Goal: Task Accomplishment & Management: Manage account settings

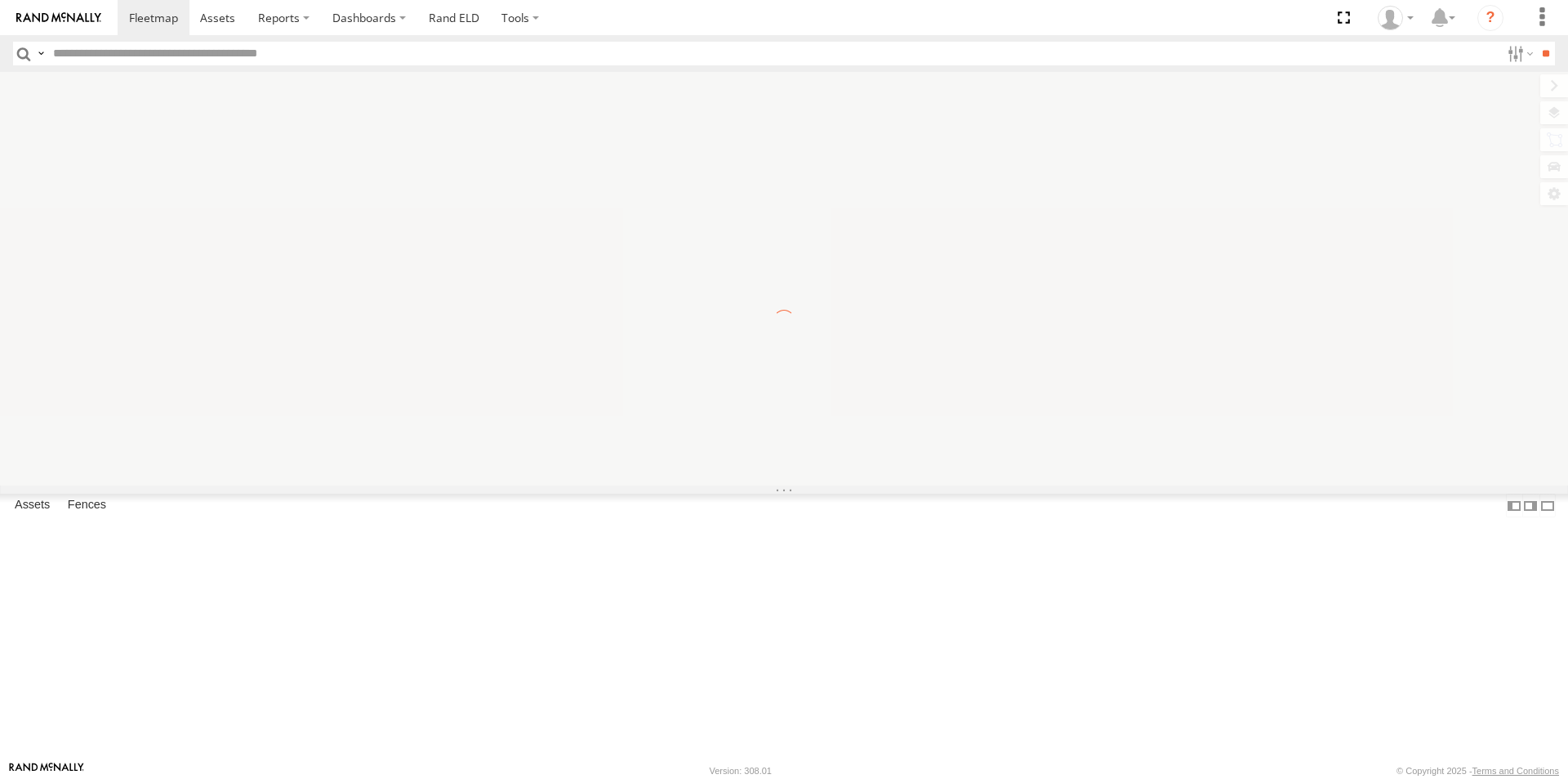
click at [0, 0] on label "×" at bounding box center [0, 0] width 0 height 0
click at [1405, 22] on div at bounding box center [1396, 18] width 47 height 25
click at [1389, 136] on span at bounding box center [1401, 144] width 28 height 18
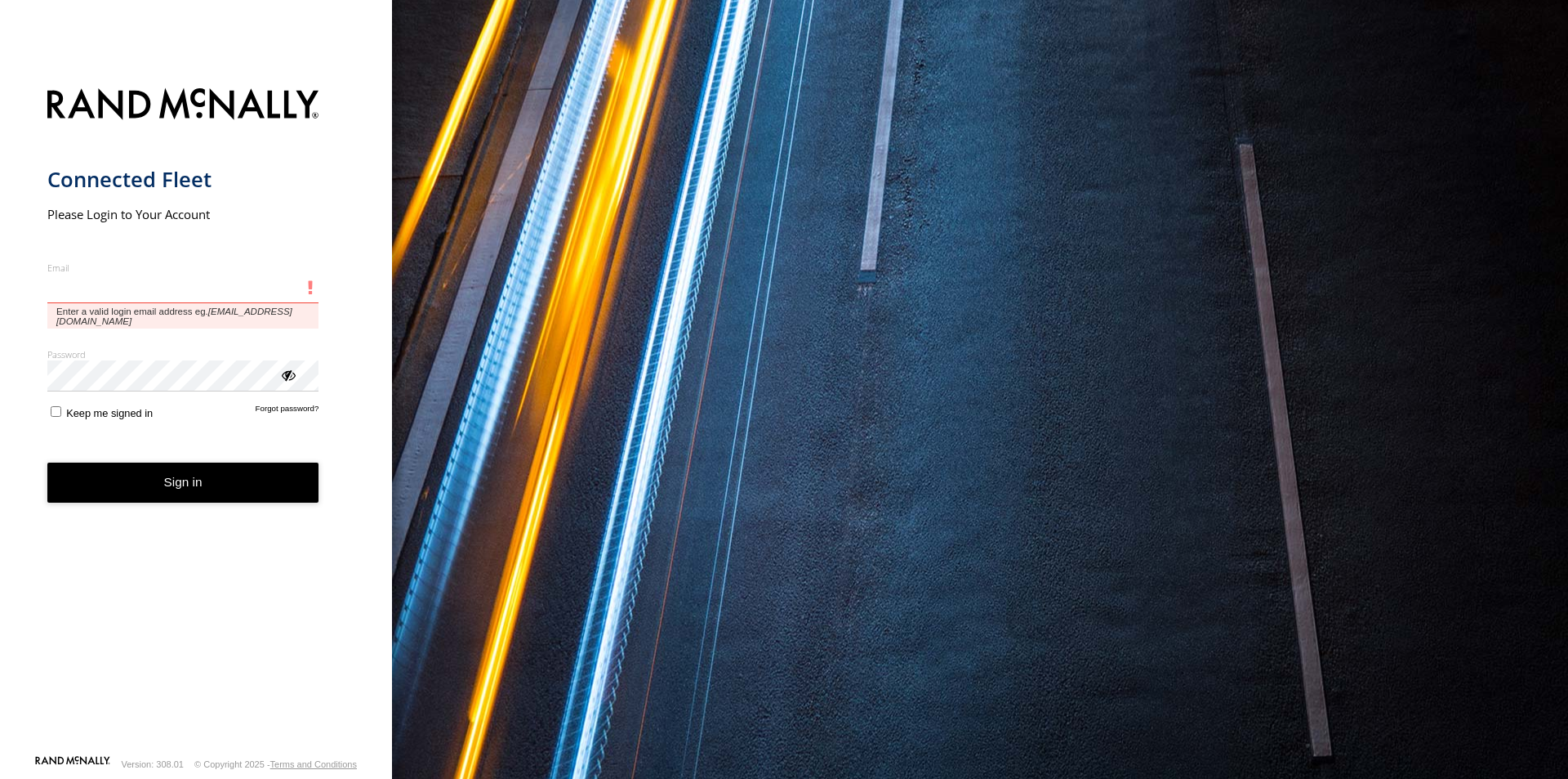
drag, startPoint x: 128, startPoint y: 280, endPoint x: 133, endPoint y: 292, distance: 13.0
click at [128, 280] on input "Email" at bounding box center [183, 289] width 272 height 30
type input "**********"
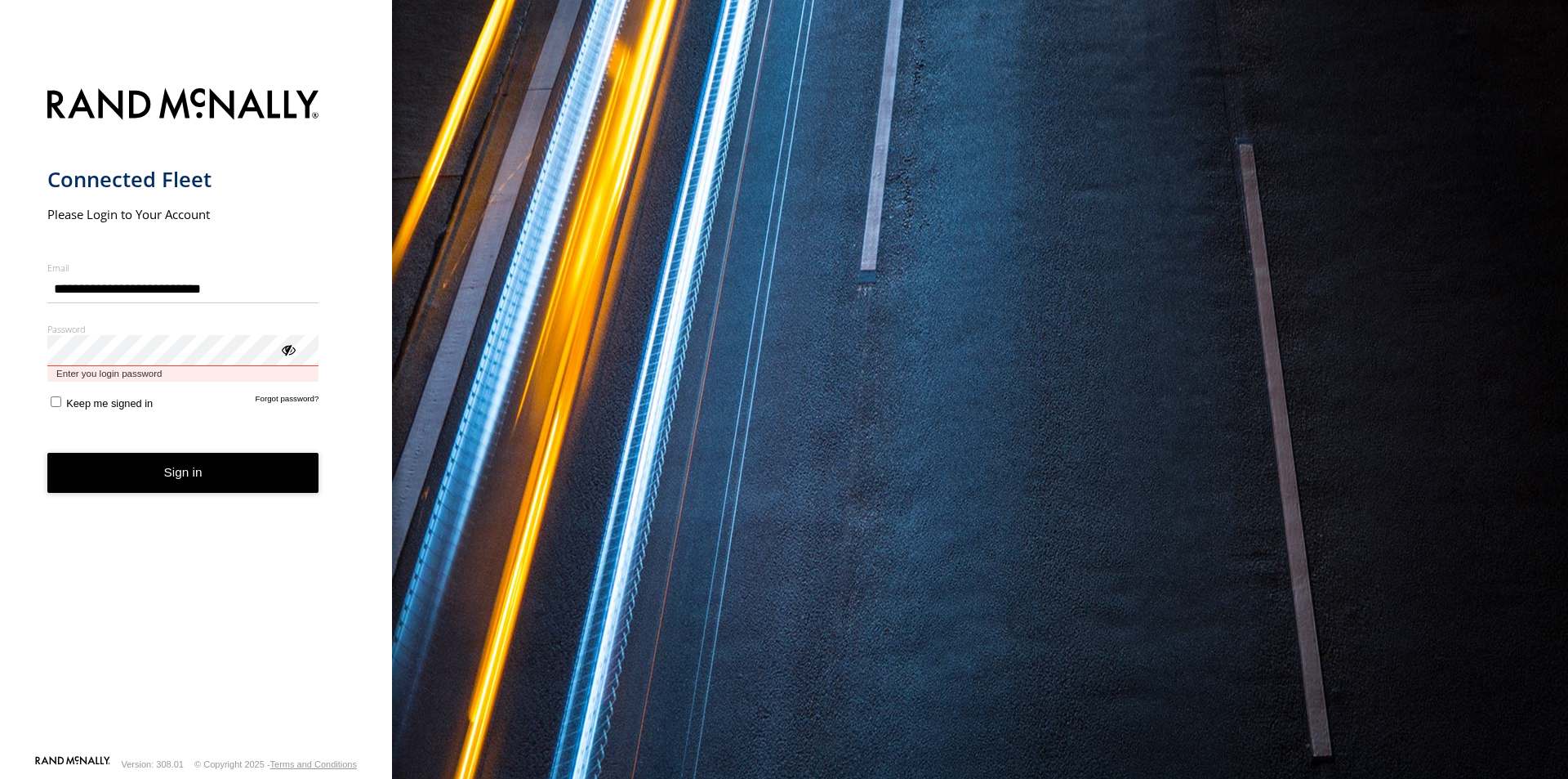
click at [47, 453] on button "Sign in" at bounding box center [183, 473] width 272 height 40
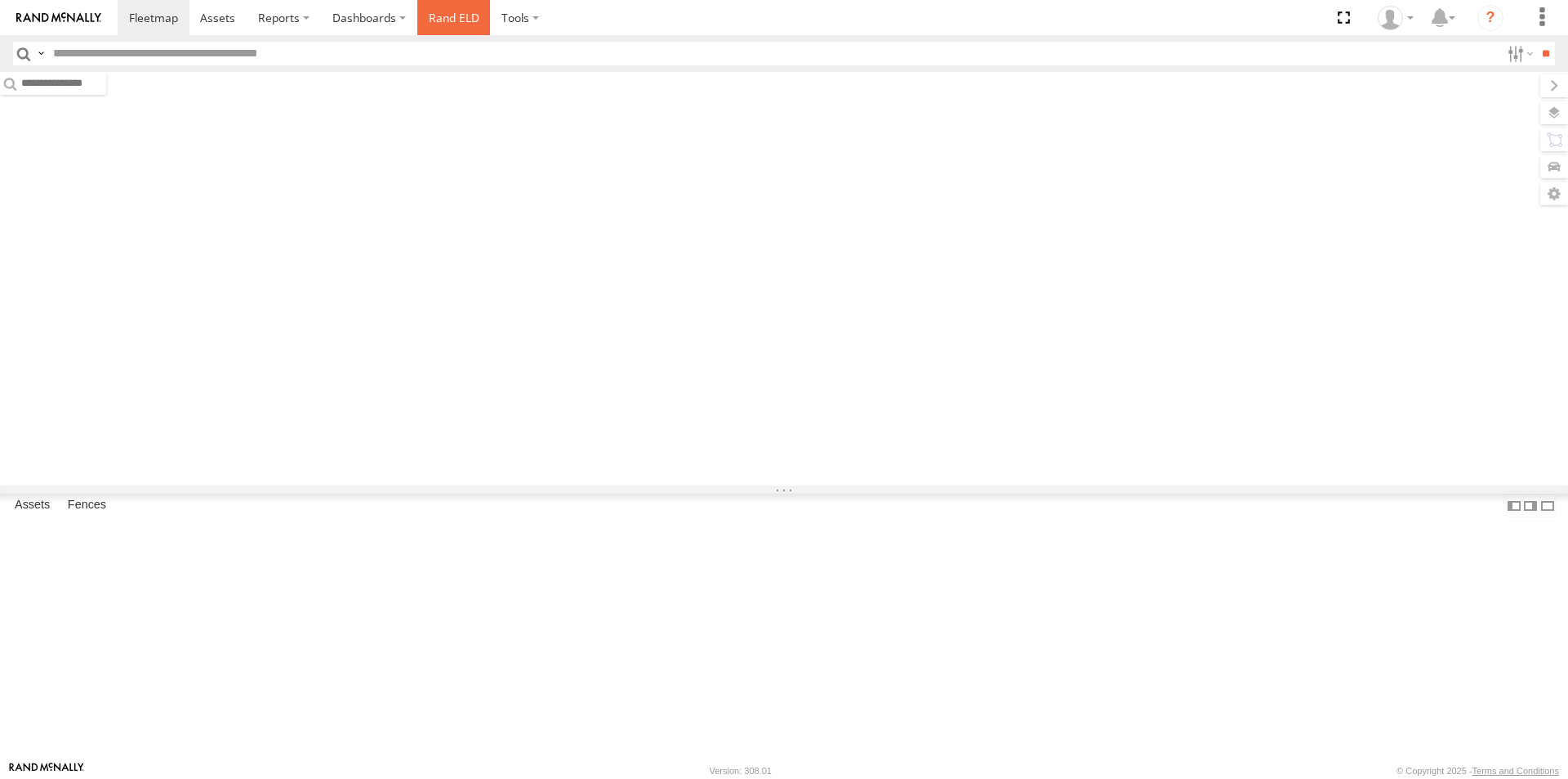
click at [459, 23] on link "Rand ELD" at bounding box center [454, 18] width 74 height 35
